Goal: Information Seeking & Learning: Learn about a topic

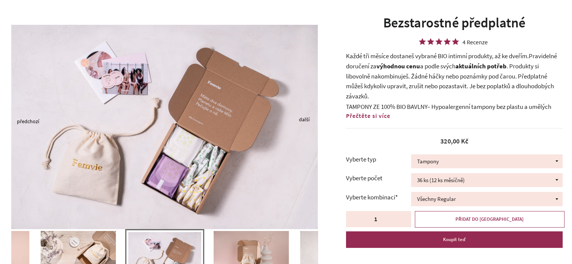
scroll to position [75, 0]
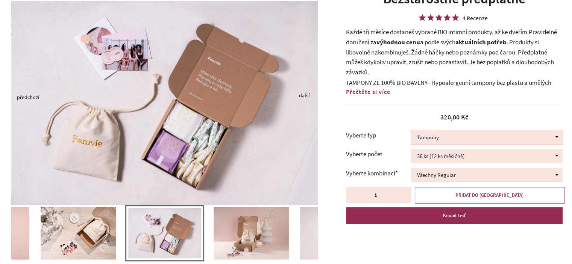
click at [450, 139] on select "Tampony Vložky Mix tamponů a vložek" at bounding box center [487, 137] width 152 height 14
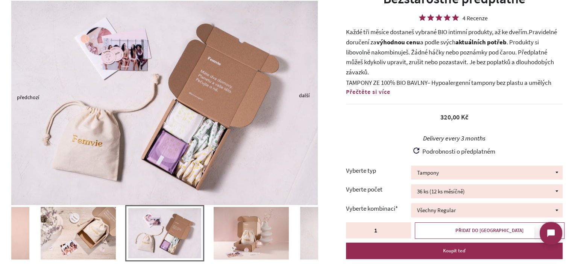
scroll to position [0, 0]
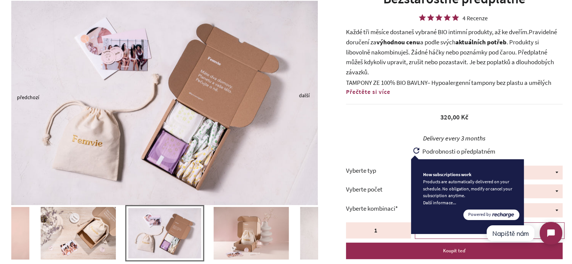
select select "Mix tamponů a vložek"
click at [411, 166] on select "Tampony Vložky Mix tamponů a vložek" at bounding box center [487, 173] width 152 height 14
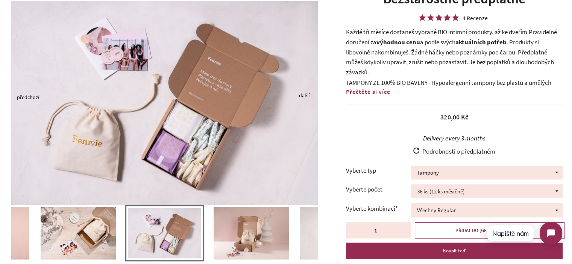
select select "20ks TR, 8ks VD, 8ks VN"
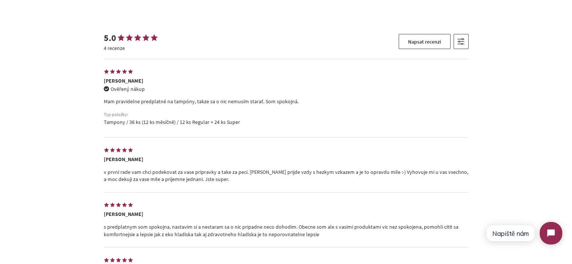
scroll to position [1670, 0]
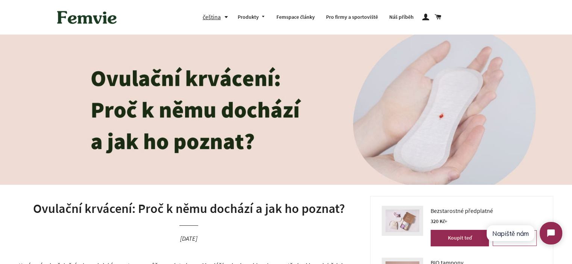
click at [207, 210] on h1 "Ovulační krvácení: Proč k němu dochází a jak ho poznat?" at bounding box center [189, 209] width 340 height 18
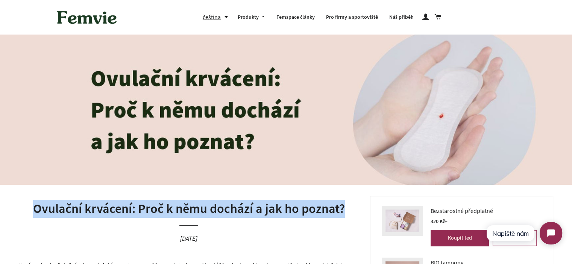
click at [207, 210] on h1 "Ovulační krvácení: Proč k němu dochází a jak ho poznat?" at bounding box center [189, 209] width 340 height 18
click at [332, 209] on h1 "Ovulační krvácení: Proč k němu dochází a jak ho poznat?" at bounding box center [189, 209] width 340 height 18
drag, startPoint x: 341, startPoint y: 208, endPoint x: 32, endPoint y: 210, distance: 309.1
click at [32, 210] on h1 "Ovulační krvácení: Proč k němu dochází a jak ho poznat?" at bounding box center [189, 209] width 340 height 18
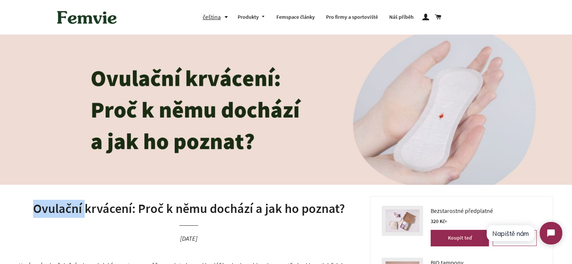
click at [32, 210] on h1 "Ovulační krvácení: Proč k němu dochází a jak ho poznat?" at bounding box center [189, 209] width 340 height 18
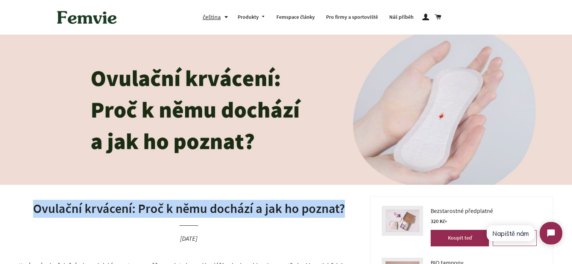
click at [32, 210] on h1 "Ovulační krvácení: Proč k němu dochází a jak ho poznat?" at bounding box center [189, 209] width 340 height 18
click at [183, 211] on h1 "Ovulační krvácení: Proč k němu dochází a jak ho poznat?" at bounding box center [189, 209] width 340 height 18
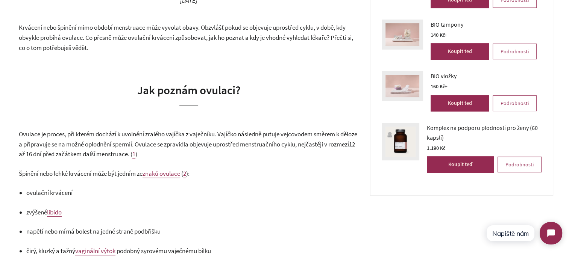
scroll to position [338, 0]
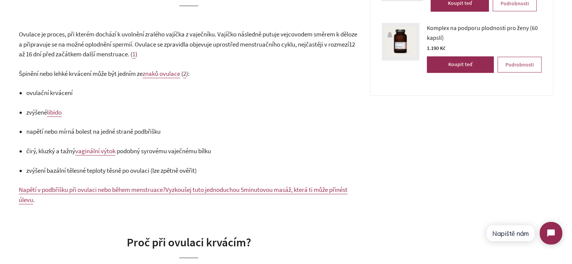
click at [123, 42] on span "Ovulace je proces, při kterém dochází k uvolnění zralého vajíčka z vaječníku. V…" at bounding box center [188, 39] width 338 height 18
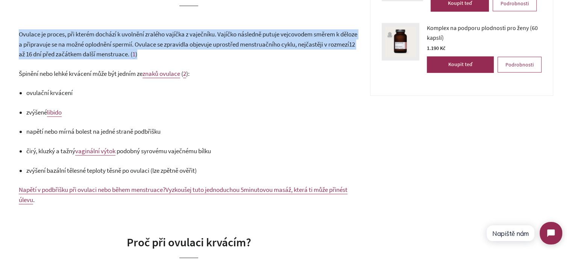
click at [123, 42] on span "Ovulace je proces, při kterém dochází k uvolnění zralého vajíčka z vaječníku. V…" at bounding box center [188, 39] width 338 height 18
click at [45, 43] on span "Ovulace je proces, při kterém dochází k uvolnění zralého vajíčka z vaječníku. V…" at bounding box center [188, 39] width 338 height 18
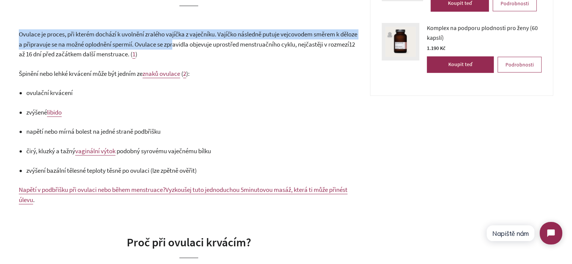
drag, startPoint x: 16, startPoint y: 35, endPoint x: 205, endPoint y: 45, distance: 189.0
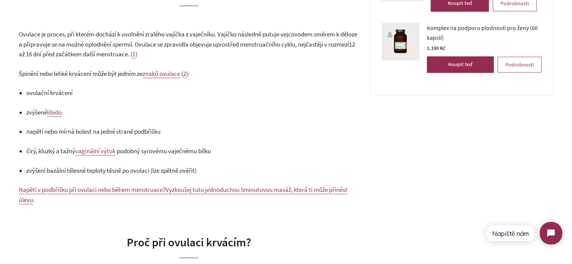
click at [210, 51] on p "Ovulace je proces, při kterém dochází k uvolnění zralého vajíčka z vaječníku. V…" at bounding box center [189, 44] width 340 height 30
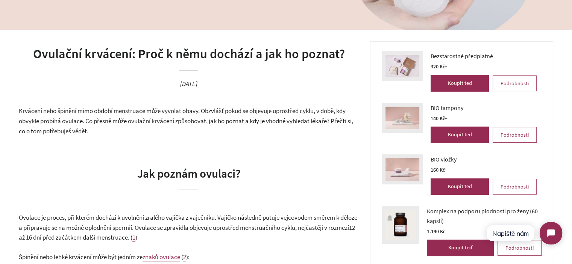
scroll to position [157, 0]
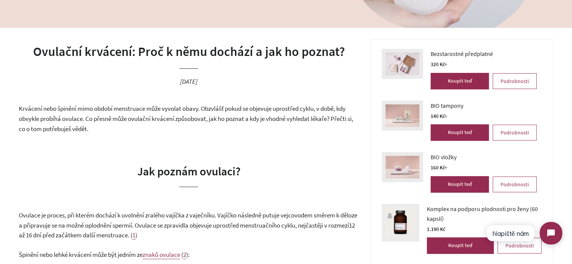
click at [252, 51] on h1 "Ovulační krvácení: Proč k němu dochází a jak ho poznat?" at bounding box center [189, 52] width 340 height 18
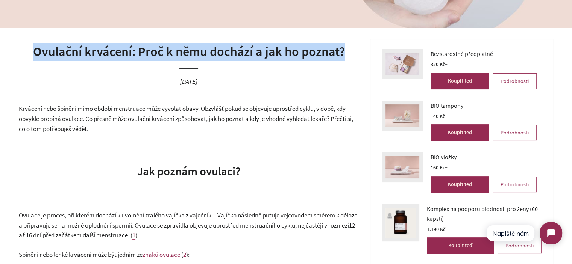
click at [252, 51] on h1 "Ovulační krvácení: Proč k němu dochází a jak ho poznat?" at bounding box center [189, 52] width 340 height 18
click at [256, 61] on header "Ovulační krvácení: Proč k němu dochází a jak ho poznat? [DATE]" at bounding box center [189, 71] width 340 height 65
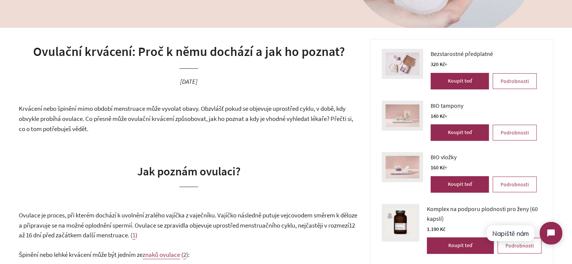
click at [257, 56] on h1 "Ovulační krvácení: Proč k němu dochází a jak ho poznat?" at bounding box center [189, 52] width 340 height 18
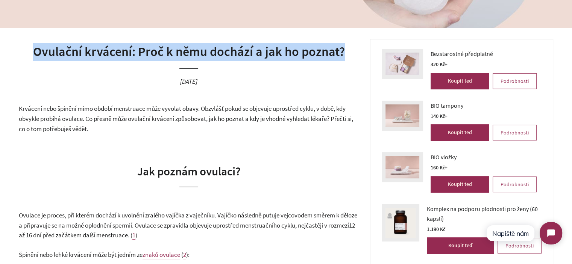
click at [257, 56] on h1 "Ovulační krvácení: Proč k němu dochází a jak ho poznat?" at bounding box center [189, 52] width 340 height 18
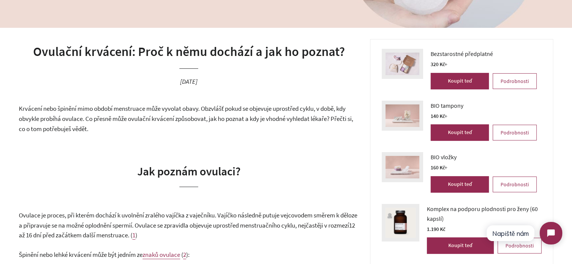
click at [271, 70] on header "Ovulační krvácení: Proč k němu dochází a jak ho poznat? [DATE]" at bounding box center [189, 71] width 340 height 65
click at [86, 122] on span "Krvácení nebo špinění mimo období menstruace může vyvolat obavy. Obzvlášť pokud…" at bounding box center [186, 119] width 334 height 28
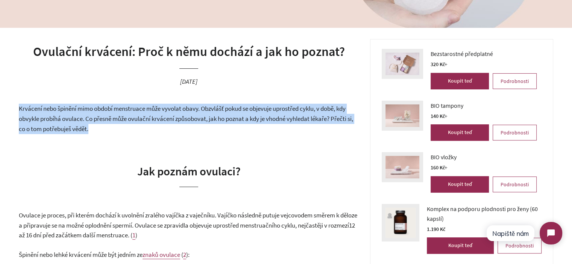
click at [86, 122] on span "Krvácení nebo špinění mimo období menstruace může vyvolat obavy. Obzvlášť pokud…" at bounding box center [186, 119] width 334 height 28
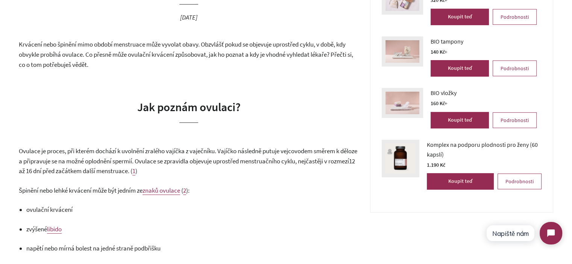
scroll to position [308, 0]
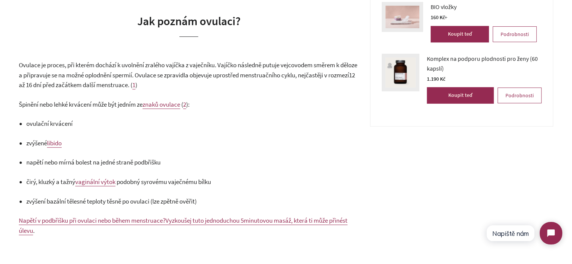
click at [83, 71] on span "Ovulace je proces, při kterém dochází k uvolnění zralého vajíčka z vaječníku. V…" at bounding box center [188, 70] width 338 height 18
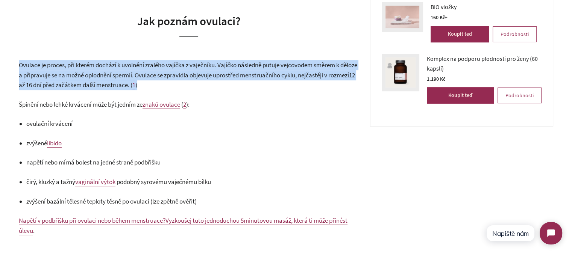
click at [83, 71] on span "Ovulace je proces, při kterém dochází k uvolnění zralého vajíčka z vaječníku. V…" at bounding box center [188, 70] width 338 height 18
click at [170, 72] on span "Ovulace je proces, při kterém dochází k uvolnění zralého vajíčka z vaječníku. V…" at bounding box center [188, 70] width 338 height 18
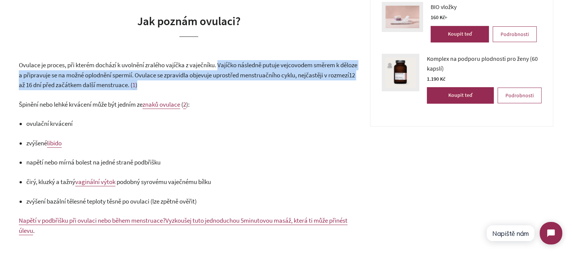
drag, startPoint x: 221, startPoint y: 65, endPoint x: 217, endPoint y: 84, distance: 20.1
click at [217, 84] on p "Ovulace je proces, při kterém dochází k uvolnění zralého vajíčka z vaječníku. V…" at bounding box center [189, 75] width 340 height 30
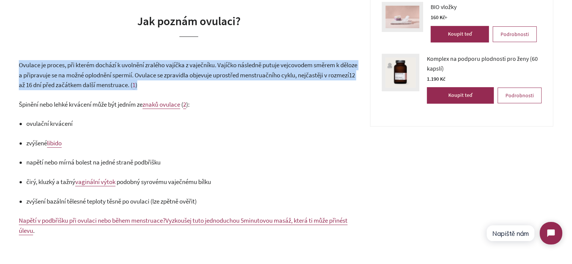
drag, startPoint x: 220, startPoint y: 85, endPoint x: 29, endPoint y: 66, distance: 191.2
click at [29, 66] on span "Ovulace je proces, při kterém dochází k uvolnění zralého vajíčka z vaječníku. V…" at bounding box center [188, 70] width 338 height 18
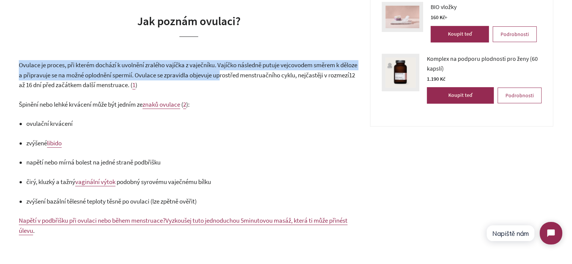
drag, startPoint x: 21, startPoint y: 64, endPoint x: 248, endPoint y: 80, distance: 228.0
click at [249, 80] on p "Ovulace je proces, při kterém dochází k uvolnění zralého vajíčka z vaječníku. V…" at bounding box center [189, 75] width 340 height 30
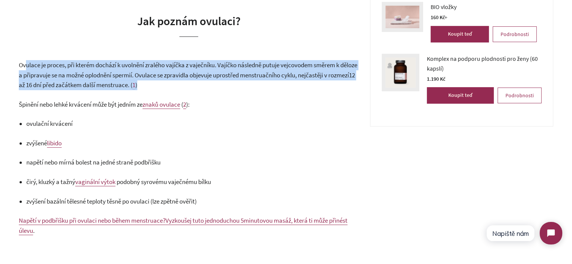
drag, startPoint x: 204, startPoint y: 82, endPoint x: 25, endPoint y: 59, distance: 180.5
drag, startPoint x: 25, startPoint y: 59, endPoint x: 136, endPoint y: 8, distance: 122.3
click at [122, 87] on span "12 až 16 dní před začátkem další menstruace. (" at bounding box center [187, 80] width 336 height 18
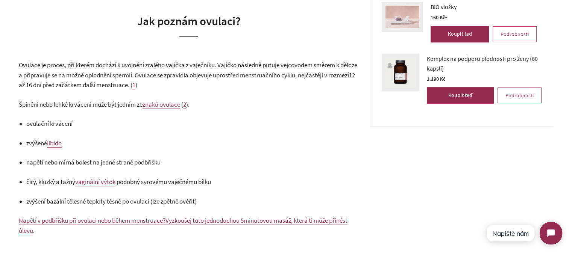
click at [89, 71] on span "Ovulace je proces, při kterém dochází k uvolnění zralého vajíčka z vaječníku. V…" at bounding box center [188, 70] width 338 height 18
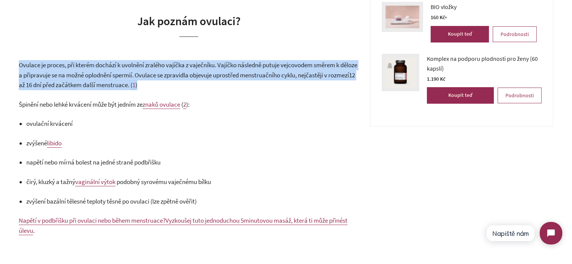
click at [89, 71] on span "Ovulace je proces, při kterém dochází k uvolnění zralého vajíčka z vaječníku. V…" at bounding box center [188, 70] width 338 height 18
click at [194, 79] on p "Ovulace je proces, při kterém dochází k uvolnění zralého vajíčka z vaječníku. V…" at bounding box center [189, 75] width 340 height 30
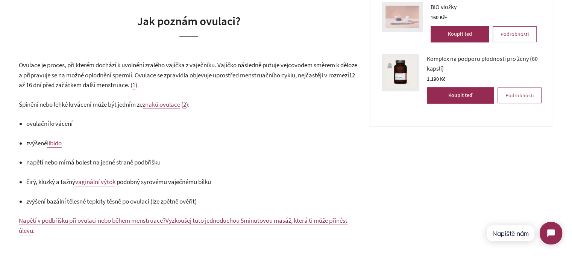
click at [219, 85] on p "Ovulace je proces, při kterém dochází k uvolnění zralého vajíčka z vaječníku. V…" at bounding box center [189, 75] width 340 height 30
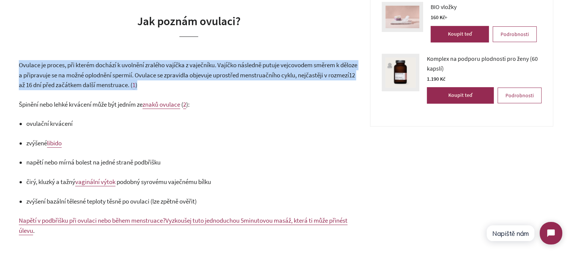
click at [219, 85] on p "Ovulace je proces, při kterém dochází k uvolnění zralého vajíčka z vaječníku. V…" at bounding box center [189, 75] width 340 height 30
click at [68, 82] on span "12 až 16 dní před začátkem další menstruace. (" at bounding box center [187, 80] width 336 height 18
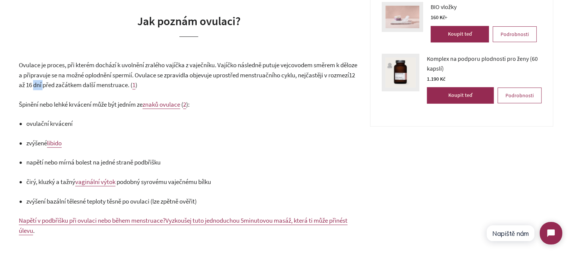
click at [68, 82] on span "12 až 16 dní před začátkem další menstruace. (" at bounding box center [187, 80] width 336 height 18
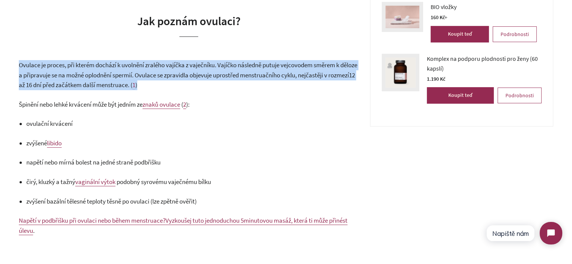
click at [68, 82] on span "12 až 16 dní před začátkem další menstruace. (" at bounding box center [187, 80] width 336 height 18
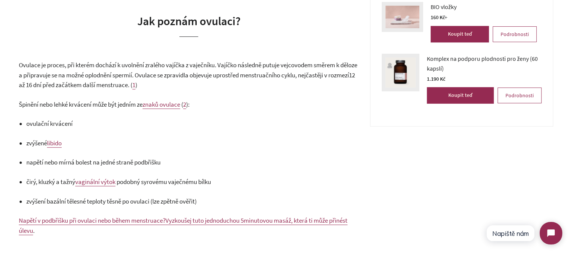
click at [65, 105] on span "Špinění nebo lehké krvácení může být jedním ze" at bounding box center [81, 104] width 124 height 8
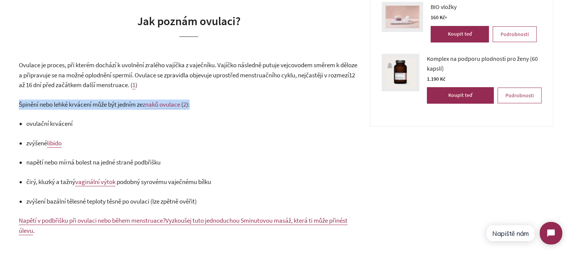
click at [65, 105] on span "Špinění nebo lehké krvácení může být jedním ze" at bounding box center [81, 104] width 124 height 8
click at [36, 106] on span "Špinění nebo lehké krvácení může být jedním ze" at bounding box center [81, 104] width 124 height 8
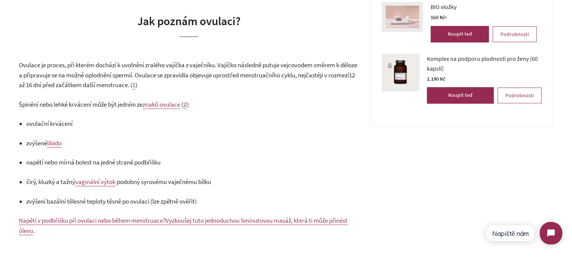
click at [29, 106] on span "Špinění nebo lehké krvácení může být jedním ze" at bounding box center [81, 104] width 124 height 8
click at [28, 106] on span "Špinění nebo lehké krvácení může být jedním ze" at bounding box center [81, 104] width 124 height 8
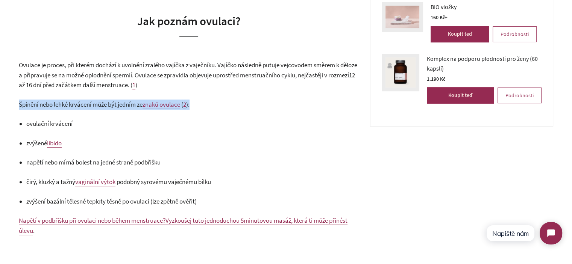
drag, startPoint x: 28, startPoint y: 106, endPoint x: 202, endPoint y: 105, distance: 173.7
click at [194, 105] on p "Špinění nebo lehké krvácení může být jedním ze znaků ovulace ( 2 ):" at bounding box center [189, 105] width 340 height 10
click at [213, 105] on p "Špinění nebo lehké krvácení může být jedním ze znaků ovulace ( 2 ):" at bounding box center [189, 105] width 340 height 10
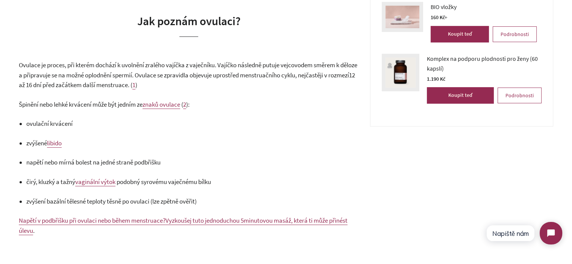
click at [214, 74] on span "Ovulace je proces, při kterém dochází k uvolnění zralého vajíčka z vaječníku. V…" at bounding box center [188, 70] width 338 height 18
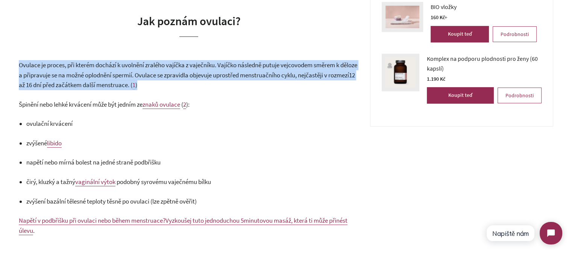
click at [214, 74] on span "Ovulace je proces, při kterém dochází k uvolnění zralého vajíčka z vaječníku. V…" at bounding box center [188, 70] width 338 height 18
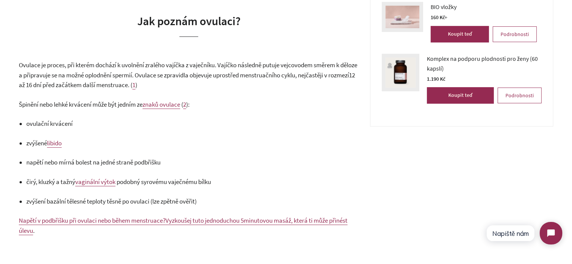
click at [87, 104] on span "Špinění nebo lehké krvácení může být jedním ze" at bounding box center [81, 104] width 124 height 8
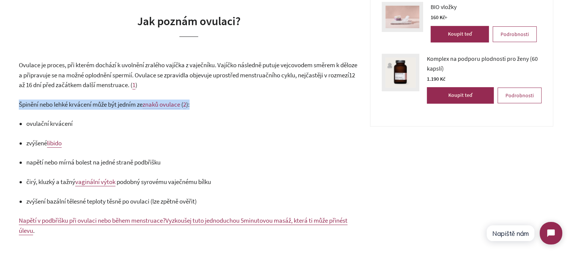
click at [87, 104] on span "Špinění nebo lehké krvácení může být jedním ze" at bounding box center [81, 104] width 124 height 8
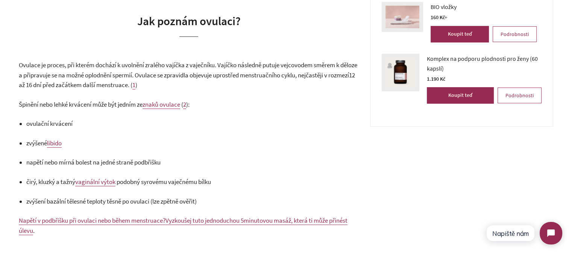
click at [208, 203] on p "zvýšení bazální tělesné teploty těsně po ovulaci (lze zpětně ověřit)" at bounding box center [192, 202] width 332 height 10
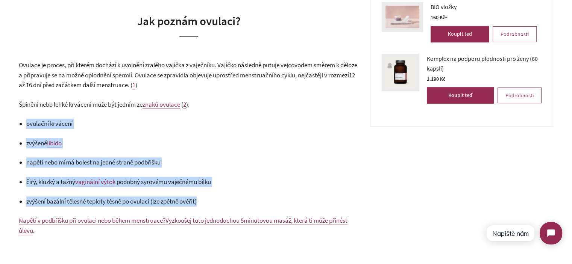
drag, startPoint x: 208, startPoint y: 203, endPoint x: 23, endPoint y: 118, distance: 203.1
copy div "ovulační krvácení zvýšené libido napětí nebo mírná bolest na jedné straně podbř…"
click at [126, 181] on span "podobný syrovému vaječnému bílku" at bounding box center [164, 182] width 94 height 8
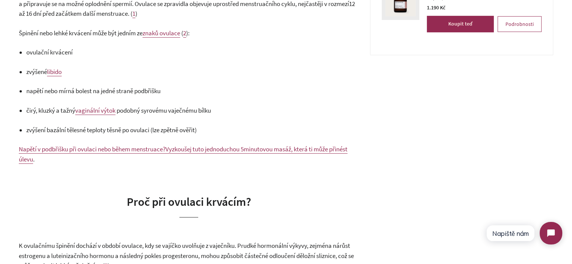
scroll to position [420, 0]
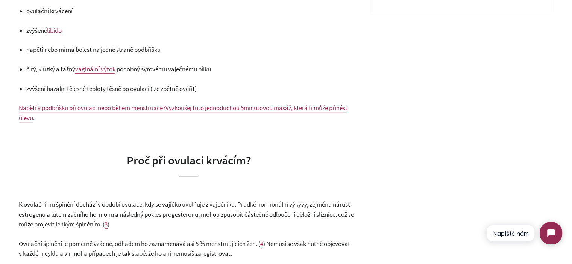
click at [179, 160] on span "Proč při ovulaci krvácím?" at bounding box center [189, 160] width 124 height 15
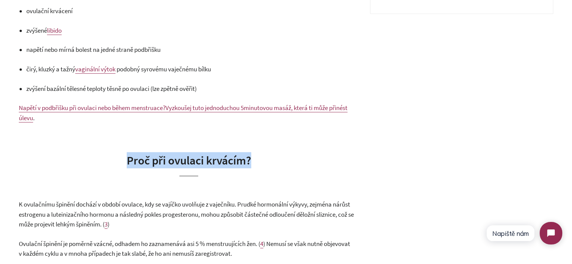
click at [179, 160] on span "Proč při ovulaci krvácím?" at bounding box center [189, 160] width 124 height 15
drag, startPoint x: 256, startPoint y: 160, endPoint x: 266, endPoint y: 162, distance: 10.3
click at [256, 160] on h2 "Proč při ovulaci krvácím?" at bounding box center [189, 164] width 340 height 24
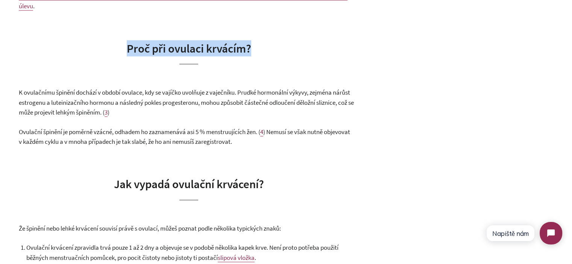
scroll to position [533, 0]
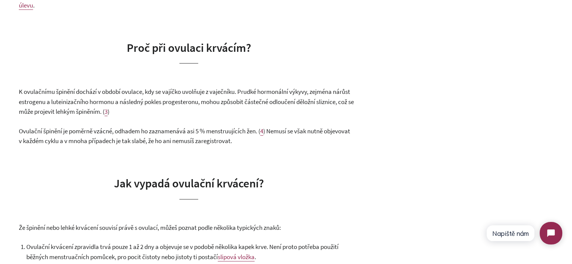
click at [108, 109] on span "3" at bounding box center [106, 112] width 3 height 8
click at [100, 114] on span "K ovulačnímu špinění dochází v období ovulace, kdy se vajíčko uvolňuje z vaječn…" at bounding box center [186, 102] width 335 height 28
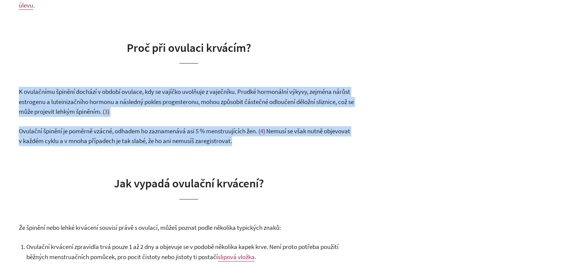
drag, startPoint x: 0, startPoint y: 0, endPoint x: 263, endPoint y: 146, distance: 300.7
copy div "K ovulačnímu špinění dochází v období ovulace, kdy se vajíčko uvolňuje z vaječn…"
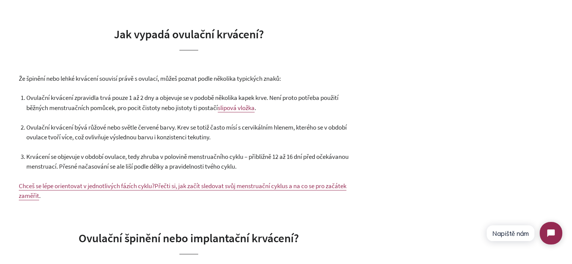
scroll to position [684, 0]
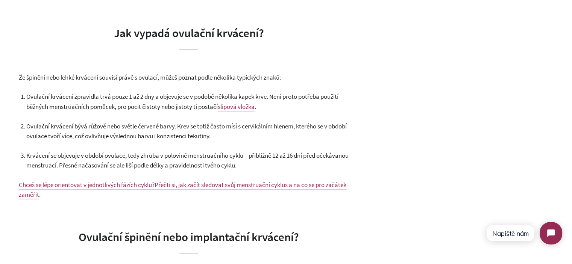
click at [67, 106] on span "Ovulační krvácení zpravidla trvá pouze 1 až 2 dny a objevuje se v podobě několi…" at bounding box center [182, 101] width 312 height 18
click at [65, 103] on span "Ovulační krvácení zpravidla trvá pouze 1 až 2 dny a objevuje se v podobě několi…" at bounding box center [182, 101] width 312 height 18
click at [80, 99] on span "Ovulační krvácení zpravidla trvá pouze 1 až 2 dny a objevuje se v podobě několi…" at bounding box center [182, 101] width 312 height 18
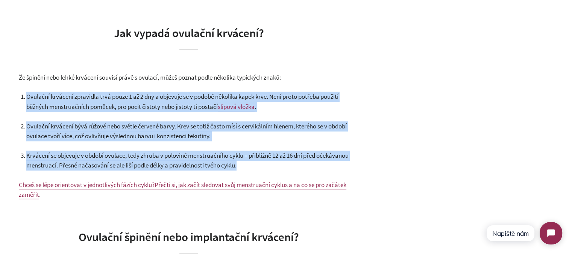
drag, startPoint x: 80, startPoint y: 99, endPoint x: 241, endPoint y: 162, distance: 172.9
click at [241, 163] on ol "Ovulační krvácení zpravidla trvá pouze 1 až 2 dny a objevuje se v podobě několi…" at bounding box center [192, 131] width 332 height 79
copy div "Ovulační krvácení zpravidla trvá pouze 1 až 2 dny a objevuje se v podobě několi…"
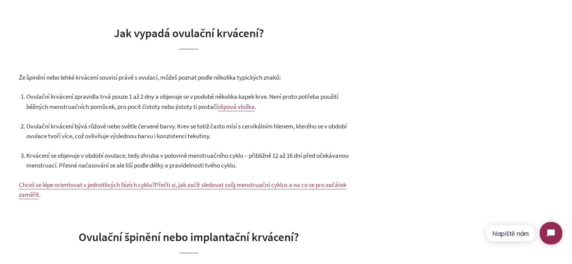
click at [88, 82] on div "Krvácení nebo špinění mimo období menstruace může vyvolat obavy. Obzvlášť pokud…" at bounding box center [189, 202] width 340 height 1250
click at [90, 77] on span "Že špinění nebo lehké krvácení souvisí právě s ovulací, můžeš poznat podle něko…" at bounding box center [150, 77] width 262 height 8
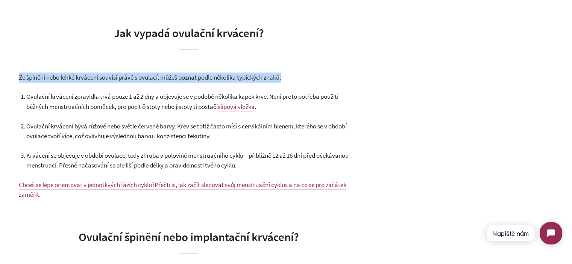
click at [90, 77] on span "Že špinění nebo lehké krvácení souvisí právě s ovulací, můžeš poznat podle něko…" at bounding box center [150, 77] width 262 height 8
copy div "Že špinění nebo lehké krvácení souvisí právě s ovulací, můžeš poznat podle něko…"
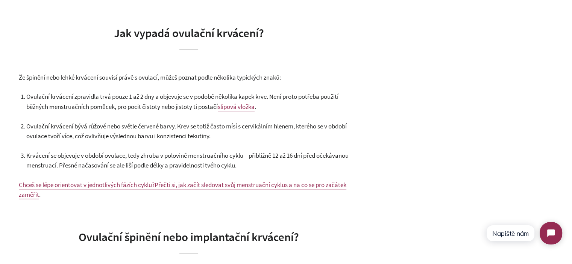
click at [171, 102] on p "Ovulační krvácení zpravidla trvá pouze 1 až 2 dny a objevuje se v podobě několi…" at bounding box center [192, 102] width 332 height 20
click at [94, 158] on span "Krvácení se objevuje v období ovulace, tedy zhruba v polovině menstruačního cyk…" at bounding box center [187, 161] width 322 height 18
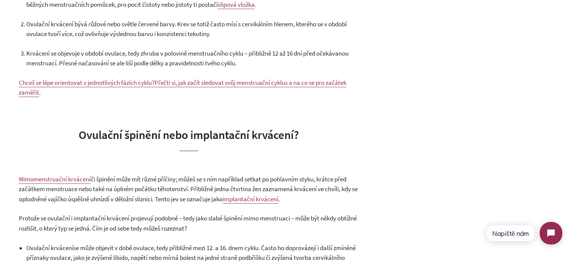
scroll to position [796, 0]
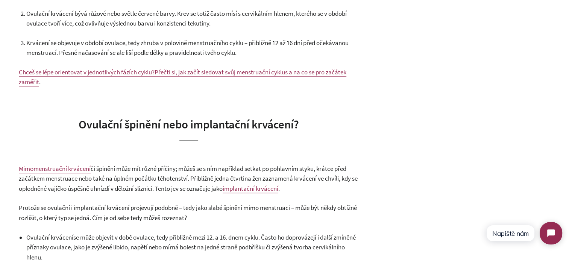
click at [107, 122] on span "Ovulační špinění nebo implantační krvácení?" at bounding box center [189, 124] width 220 height 15
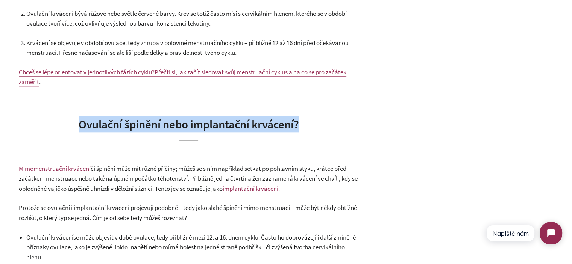
drag, startPoint x: 107, startPoint y: 122, endPoint x: 153, endPoint y: 161, distance: 60.0
click at [108, 122] on span "Ovulační špinění nebo implantační krvácení?" at bounding box center [189, 124] width 220 height 15
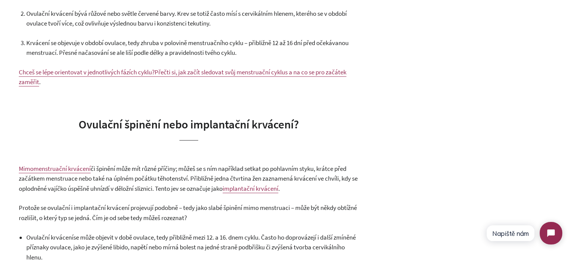
click at [153, 162] on div "Krvácení nebo špinění mimo období menstruace může vyvolat obavy. Obzvlášť pokud…" at bounding box center [189, 90] width 340 height 1250
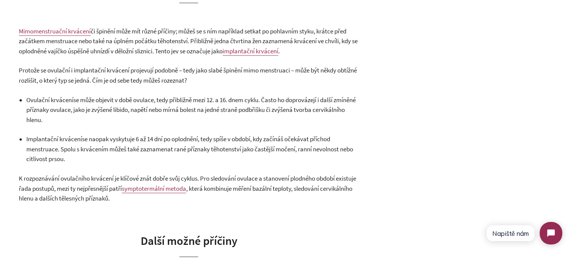
scroll to position [947, 0]
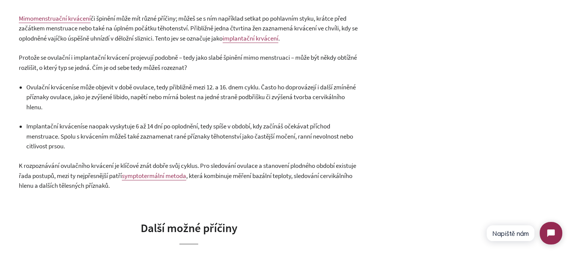
click at [97, 130] on p "Implantační krvácení se naopak vyskytuje 6 až 14 dní po oplodnění, tedy spíše v…" at bounding box center [192, 136] width 332 height 30
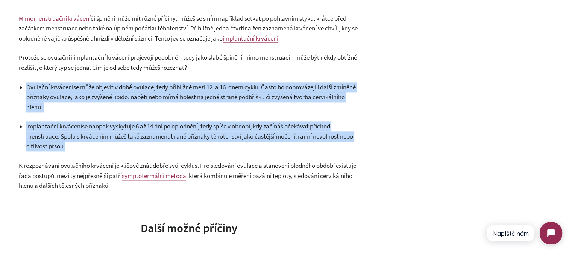
drag, startPoint x: 97, startPoint y: 130, endPoint x: 60, endPoint y: 100, distance: 47.6
click at [60, 100] on ul "Ovulační krvácení se může objevit v době ovulace, tedy přibližně mezi 12. a 16.…" at bounding box center [192, 116] width 332 height 69
click at [59, 100] on span "se může objevit v době ovulace, tedy přibližně mezi 12. a 16. dnem cyklu. Často…" at bounding box center [190, 97] width 329 height 28
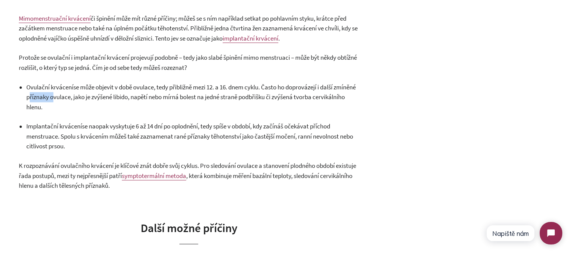
click at [59, 100] on span "se může objevit v době ovulace, tedy přibližně mezi 12. a 16. dnem cyklu. Často…" at bounding box center [190, 97] width 329 height 28
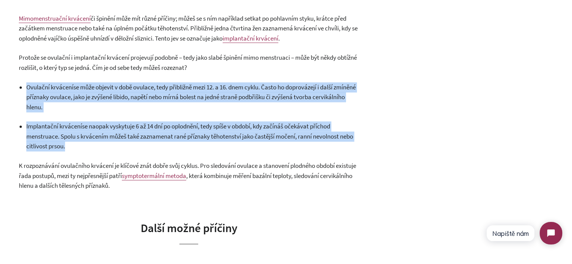
drag, startPoint x: 59, startPoint y: 100, endPoint x: 72, endPoint y: 132, distance: 34.3
click at [72, 132] on ul "Ovulační krvácení se může objevit v době ovulace, tedy přibližně mezi 12. a 16.…" at bounding box center [192, 116] width 332 height 69
click at [72, 132] on p "Implantační krvácení se naopak vyskytuje 6 až 14 dní po oplodnění, tedy spíše v…" at bounding box center [192, 136] width 332 height 30
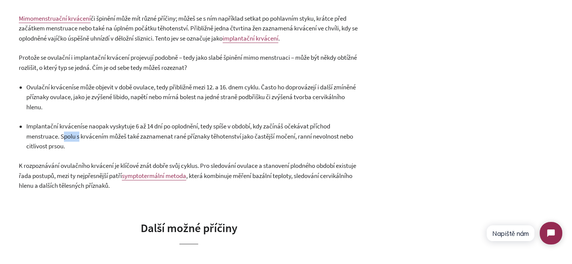
click at [72, 132] on p "Implantační krvácení se naopak vyskytuje 6 až 14 dní po oplodnění, tedy spíše v…" at bounding box center [192, 136] width 332 height 30
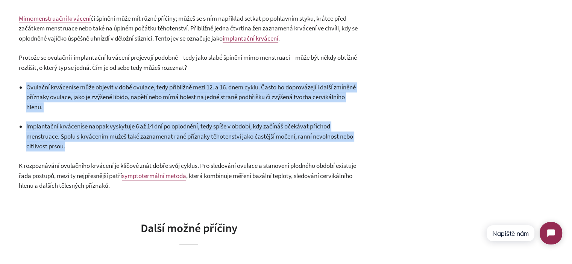
drag, startPoint x: 72, startPoint y: 132, endPoint x: 58, endPoint y: 103, distance: 31.6
click at [58, 103] on ul "Ovulační krvácení se může objevit v době ovulace, tedy přibližně mezi 12. a 16.…" at bounding box center [192, 116] width 332 height 69
click at [58, 103] on span "se může objevit v době ovulace, tedy přibližně mezi 12. a 16. dnem cyklu. Často…" at bounding box center [190, 97] width 329 height 28
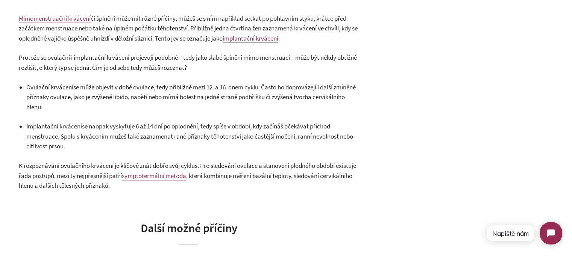
click at [39, 99] on span "se může objevit v době ovulace, tedy přibližně mezi 12. a 16. dnem cyklu. Často…" at bounding box center [190, 97] width 329 height 28
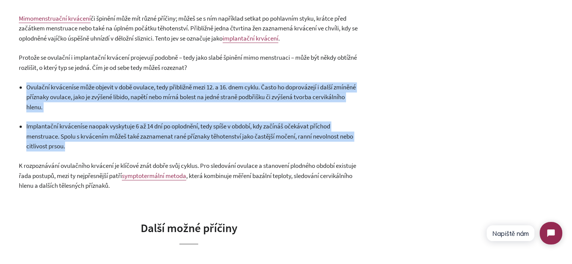
drag, startPoint x: 39, startPoint y: 99, endPoint x: 66, endPoint y: 129, distance: 40.8
click at [66, 129] on ul "Ovulační krvácení se může objevit v době ovulace, tedy přibližně mezi 12. a 16.…" at bounding box center [192, 116] width 332 height 69
click at [81, 136] on span "se naopak vyskytuje 6 až 14 dní po oplodnění, tedy spíše v období, kdy začínáš …" at bounding box center [189, 136] width 327 height 28
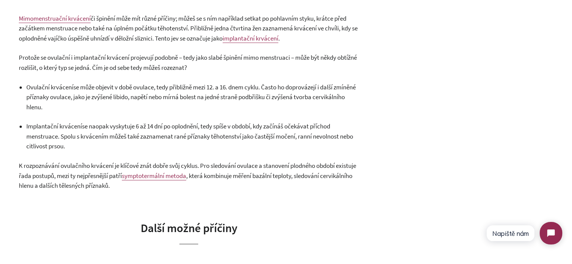
click at [101, 140] on span "se naopak vyskytuje 6 až 14 dní po oplodnění, tedy spíše v období, kdy začínáš …" at bounding box center [189, 136] width 327 height 28
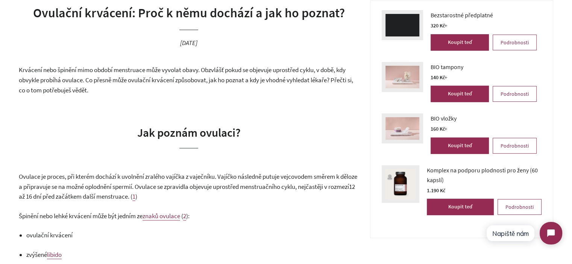
scroll to position [0, 0]
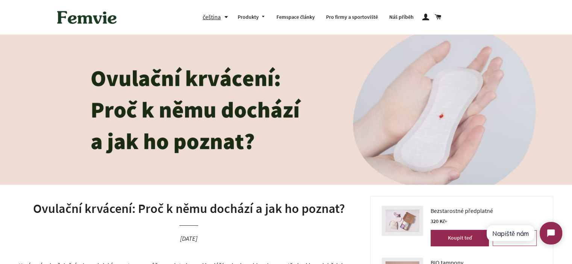
click at [196, 208] on h1 "Ovulační krvácení: Proč k němu dochází a jak ho poznat?" at bounding box center [189, 209] width 340 height 18
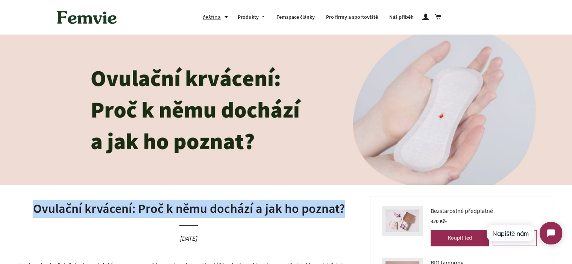
click at [196, 208] on h1 "Ovulační krvácení: Proč k němu dochází a jak ho poznat?" at bounding box center [189, 209] width 340 height 18
copy h1 "Ovulační krvácení: Proč k němu dochází a jak ho poznat?"
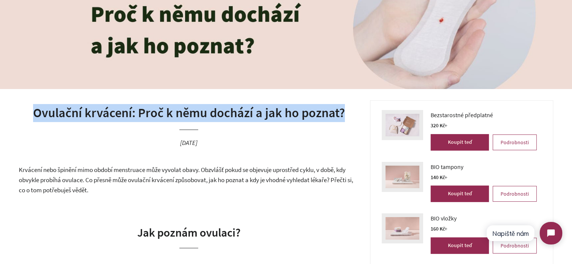
scroll to position [113, 0]
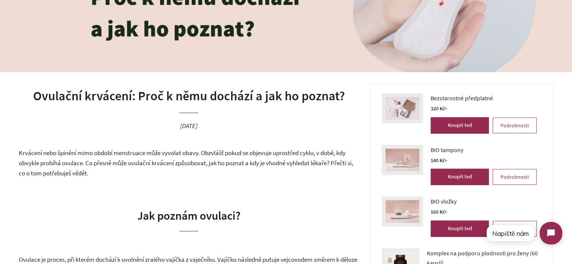
click at [269, 102] on h1 "Ovulační krvácení: Proč k němu dochází a jak ho poznat?" at bounding box center [189, 96] width 340 height 18
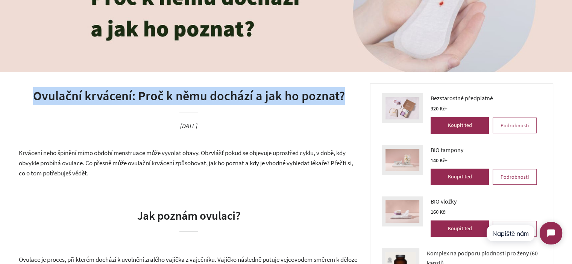
click at [269, 102] on h1 "Ovulační krvácení: Proč k němu dochází a jak ho poznat?" at bounding box center [189, 96] width 340 height 18
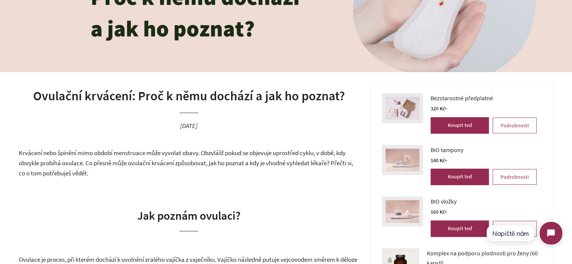
drag, startPoint x: 281, startPoint y: 115, endPoint x: 366, endPoint y: 108, distance: 84.9
click at [282, 115] on header "Ovulační krvácení: Proč k němu dochází a jak ho poznat? [DATE]" at bounding box center [189, 115] width 340 height 65
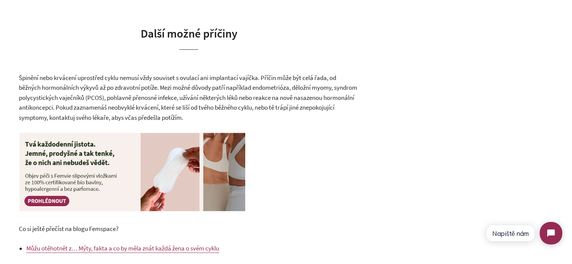
scroll to position [1141, 0]
click at [250, 107] on span "Špinění nebo krvácení uprostřed cyklu nemusí vždy souviset s ovulací ani implan…" at bounding box center [188, 98] width 338 height 48
click at [249, 107] on span "Špinění nebo krvácení uprostřed cyklu nemusí vždy souviset s ovulací ani implan…" at bounding box center [188, 98] width 338 height 48
click at [275, 122] on p "Špinění nebo krvácení uprostřed cyklu nemusí vždy souviset s ovulací ani implan…" at bounding box center [189, 98] width 340 height 50
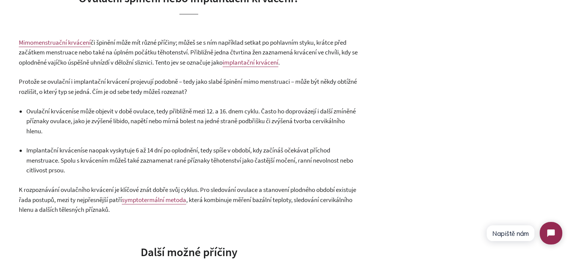
scroll to position [916, 0]
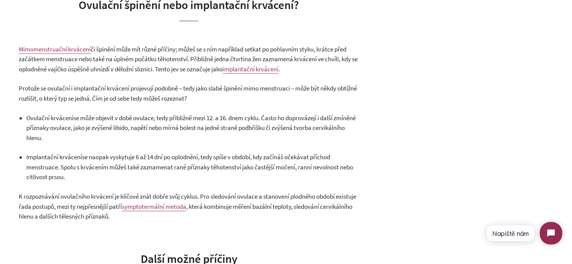
click at [122, 122] on p "Ovulační krvácení se může objevit v době ovulace, tedy přibližně mezi 12. a 16.…" at bounding box center [192, 128] width 332 height 30
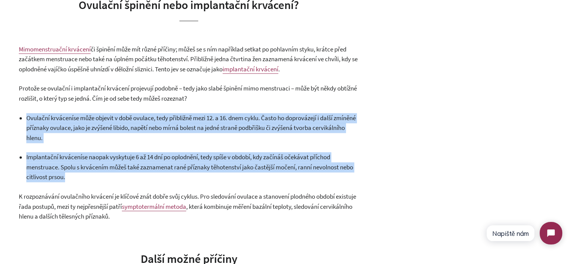
drag, startPoint x: 122, startPoint y: 122, endPoint x: 131, endPoint y: 165, distance: 44.5
click at [131, 165] on ul "Ovulační krvácení se může objevit v době ovulace, tedy přibližně mezi 12. a 16.…" at bounding box center [192, 147] width 332 height 69
click at [131, 166] on span "se naopak vyskytuje 6 až 14 dní po oplodnění, tedy spíše v období, kdy začínáš …" at bounding box center [189, 167] width 327 height 28
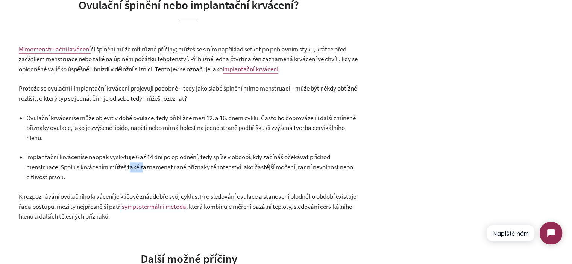
click at [131, 166] on span "se naopak vyskytuje 6 až 14 dní po oplodnění, tedy spíše v období, kdy začínáš …" at bounding box center [189, 167] width 327 height 28
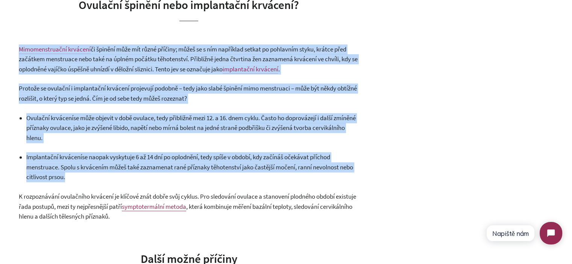
drag, startPoint x: 131, startPoint y: 166, endPoint x: 99, endPoint y: 64, distance: 106.8
click at [122, 64] on p "Mimomenstruační krvácení či špinění může mít různé příčiny; můžeš se s ním např…" at bounding box center [189, 59] width 340 height 30
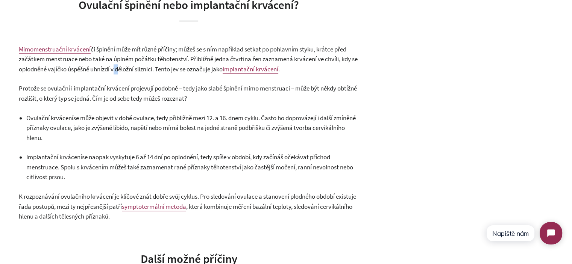
click at [122, 64] on p "Mimomenstruační krvácení či špinění může mít různé příčiny; můžeš se s ním např…" at bounding box center [189, 59] width 340 height 30
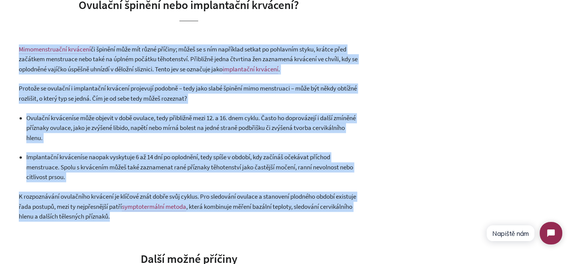
drag, startPoint x: 122, startPoint y: 64, endPoint x: 127, endPoint y: 209, distance: 144.8
click at [125, 208] on span "K rozpoznávání ovulačního krvácení je klíčové znát dobře svůj cyklus. Pro sledo…" at bounding box center [187, 201] width 337 height 18
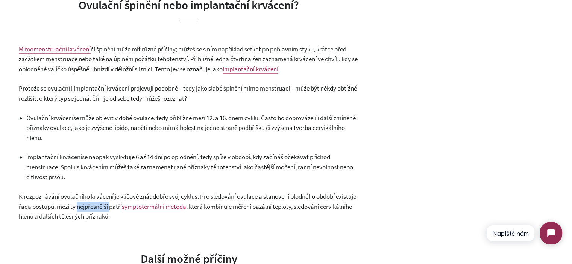
click at [125, 208] on span "K rozpoznávání ovulačního krvácení je klíčové znát dobře svůj cyklus. Pro sledo…" at bounding box center [187, 201] width 337 height 18
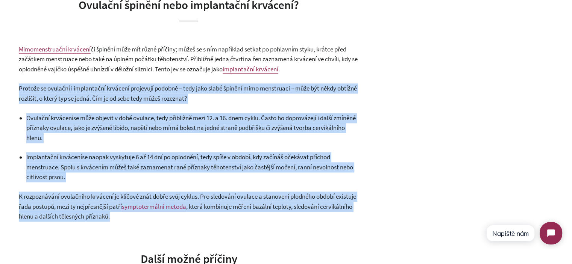
drag, startPoint x: 125, startPoint y: 207, endPoint x: 126, endPoint y: 71, distance: 135.4
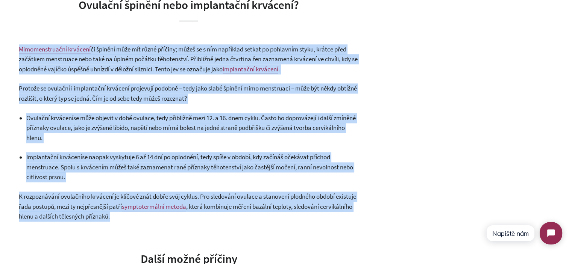
click at [127, 69] on span "či špinění může mít různé příčiny; můžeš se s ním například setkat po pohlavním…" at bounding box center [188, 59] width 339 height 28
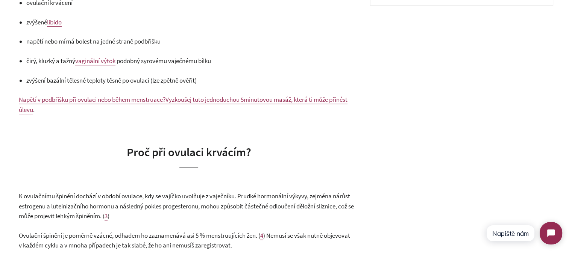
scroll to position [427, 0]
